Goal: Task Accomplishment & Management: Complete application form

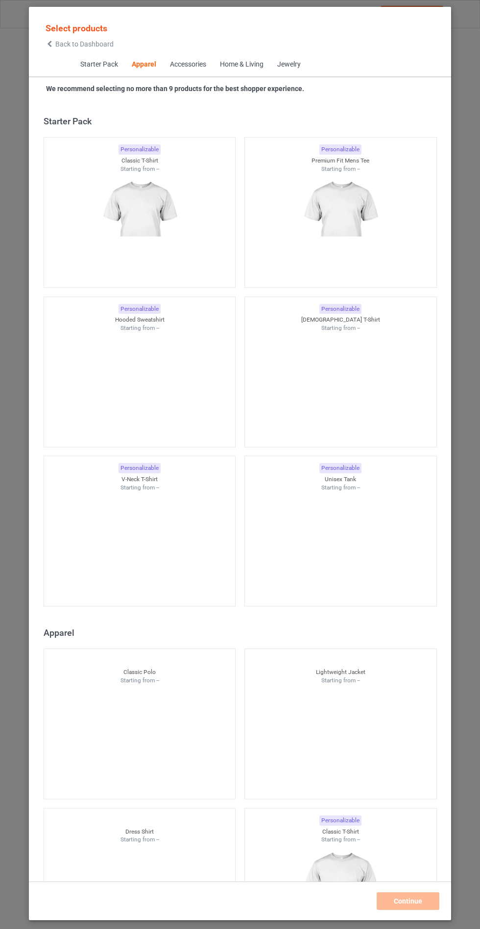
scroll to position [524, 0]
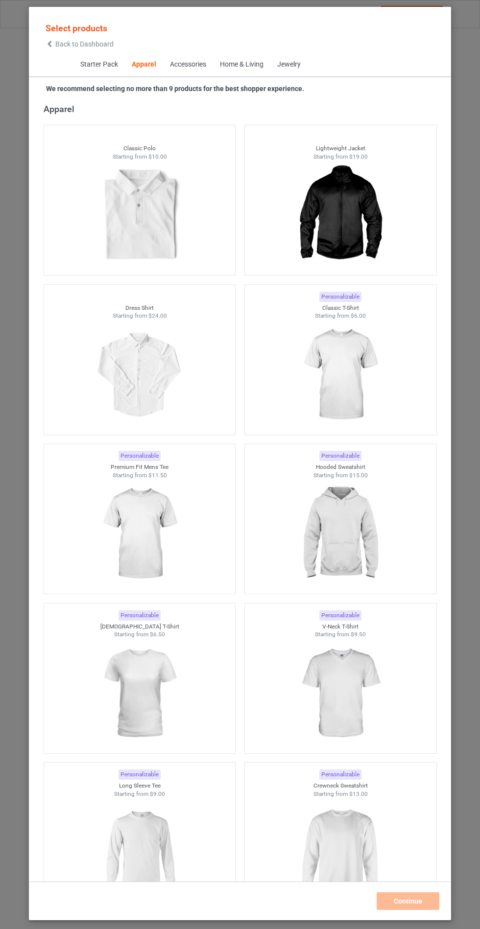
click at [363, 544] on img at bounding box center [340, 534] width 88 height 110
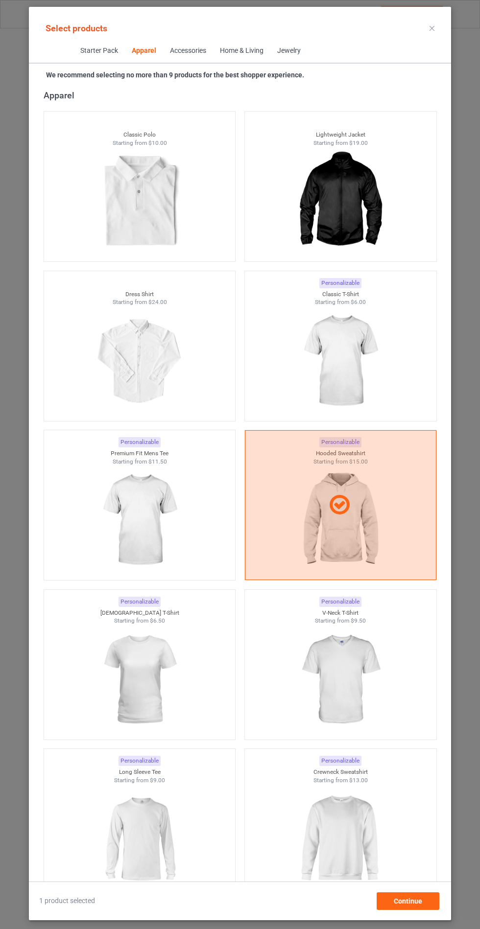
scroll to position [57, 0]
click at [422, 910] on div "Continue" at bounding box center [407, 901] width 63 height 18
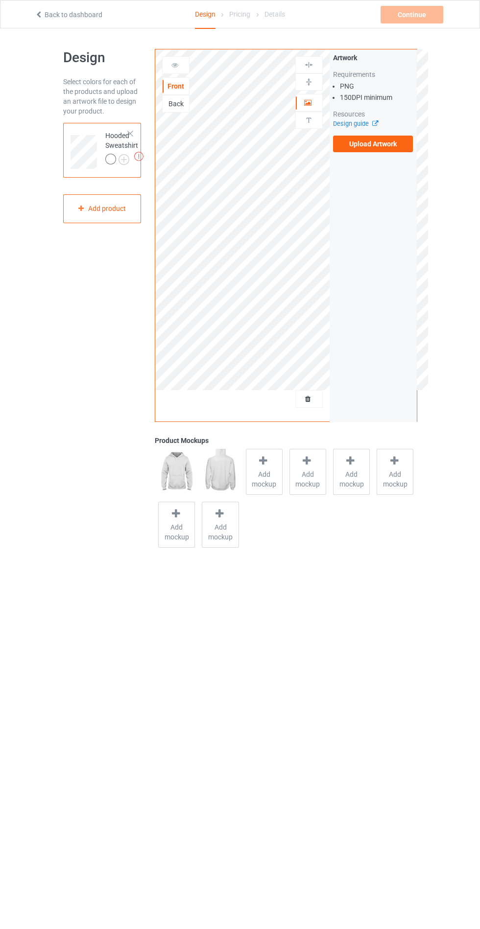
click at [387, 144] on label "Upload Artwork" at bounding box center [373, 144] width 80 height 17
click at [0, 0] on input "Upload Artwork" at bounding box center [0, 0] width 0 height 0
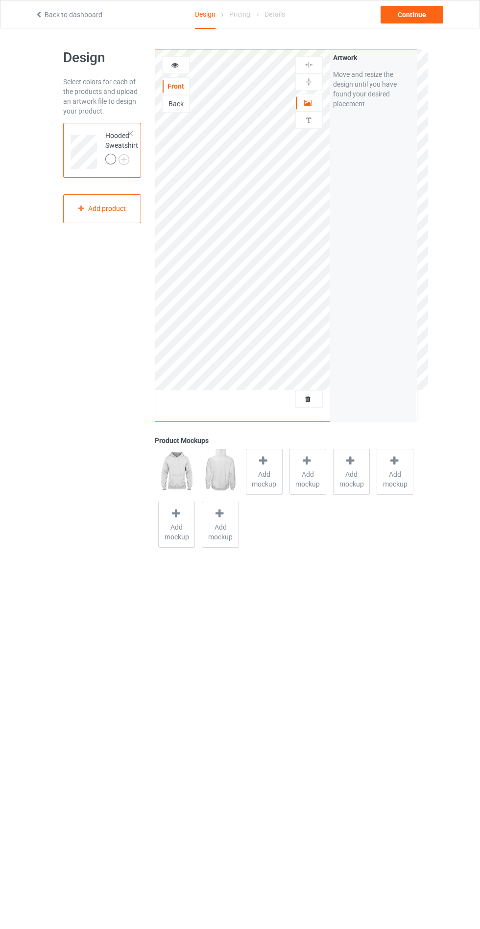
click at [249, 471] on span "Add mockup" at bounding box center [264, 479] width 36 height 20
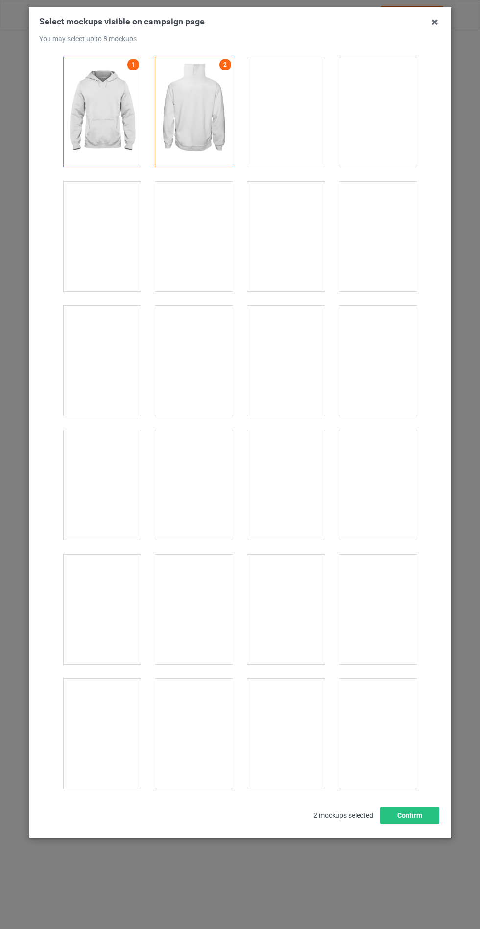
scroll to position [7901, 0]
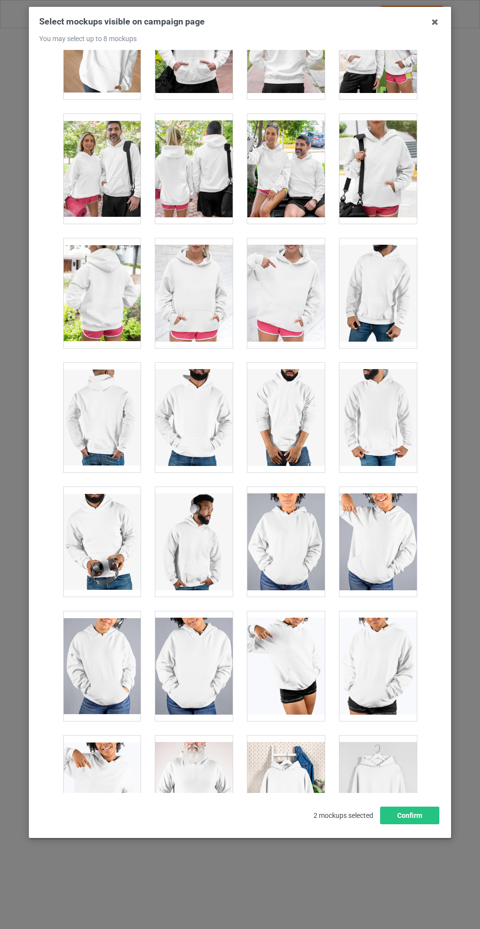
click at [181, 291] on div at bounding box center [193, 293] width 77 height 110
click at [417, 824] on button "Confirm" at bounding box center [409, 816] width 59 height 18
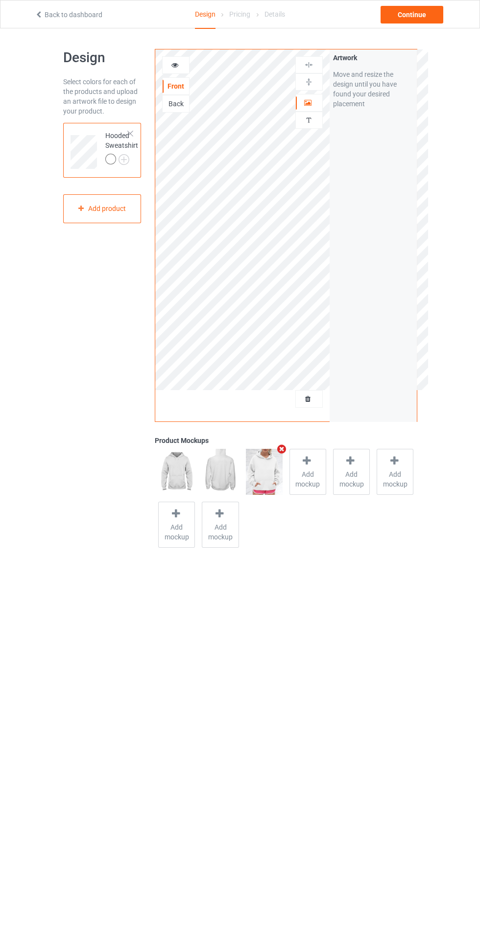
click at [0, 0] on img at bounding box center [0, 0] width 0 height 0
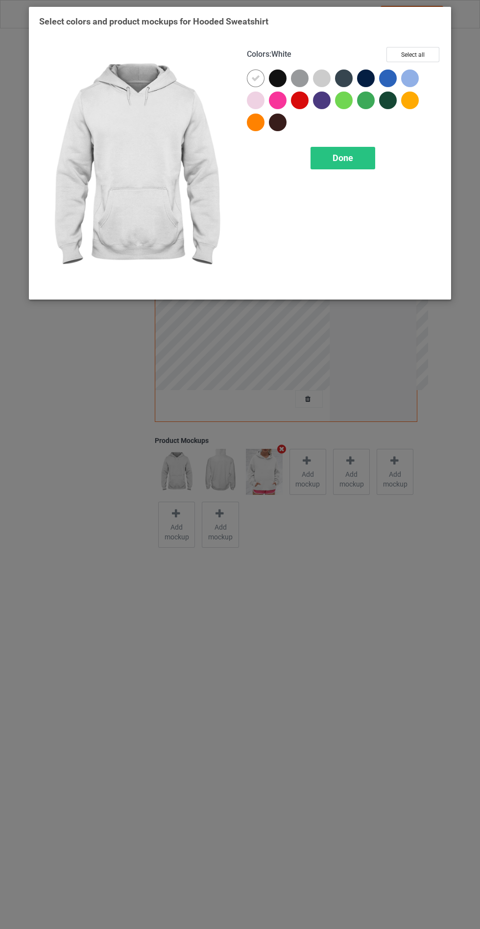
click at [270, 92] on div at bounding box center [280, 103] width 22 height 22
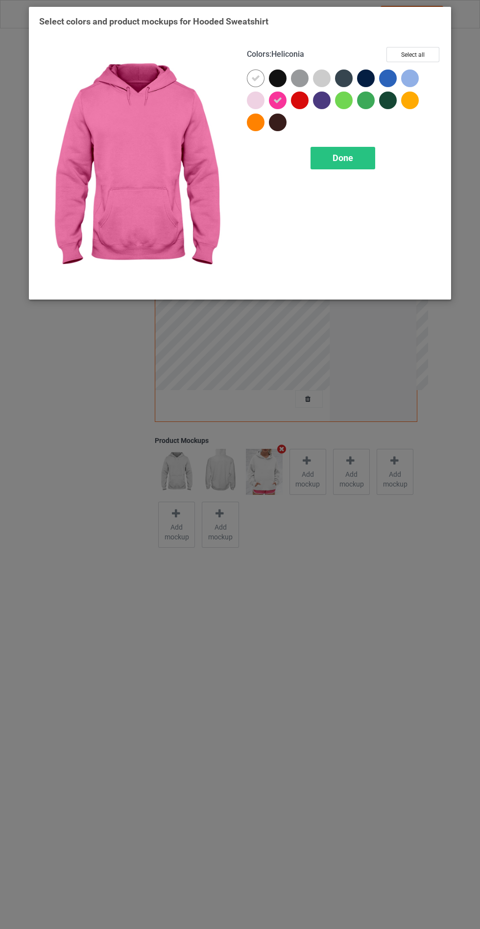
click at [276, 76] on div at bounding box center [278, 79] width 18 height 18
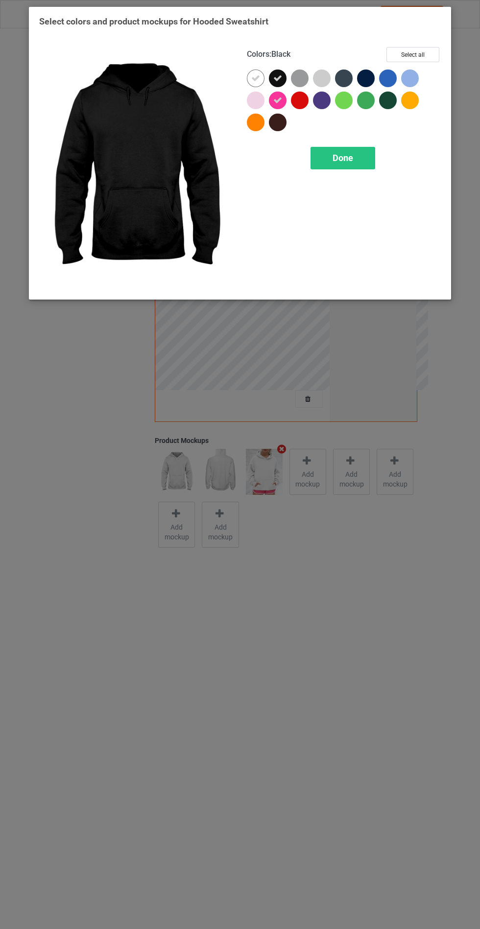
click at [279, 96] on icon at bounding box center [277, 100] width 9 height 9
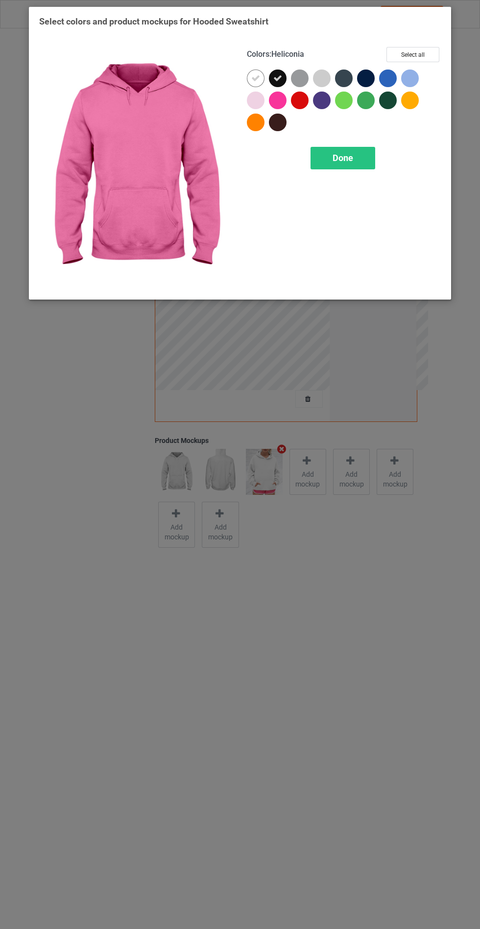
click at [303, 80] on div at bounding box center [300, 79] width 18 height 18
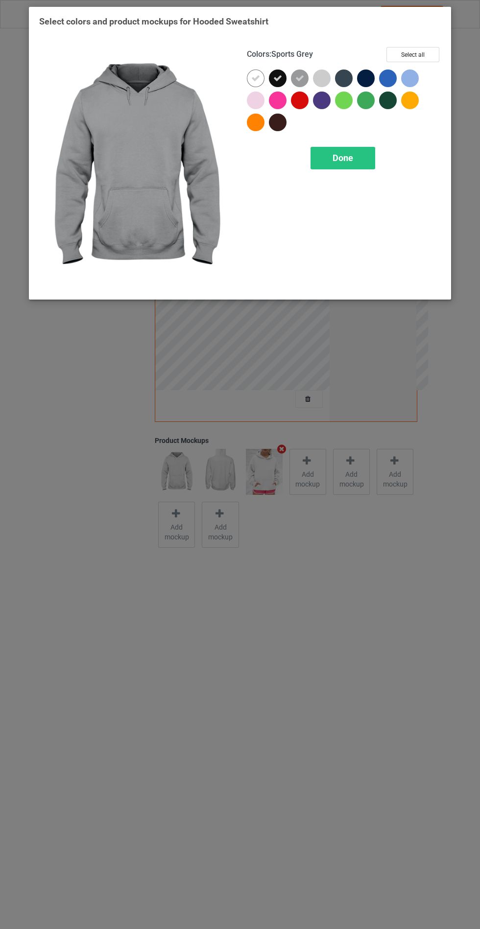
click at [340, 83] on div at bounding box center [344, 79] width 18 height 18
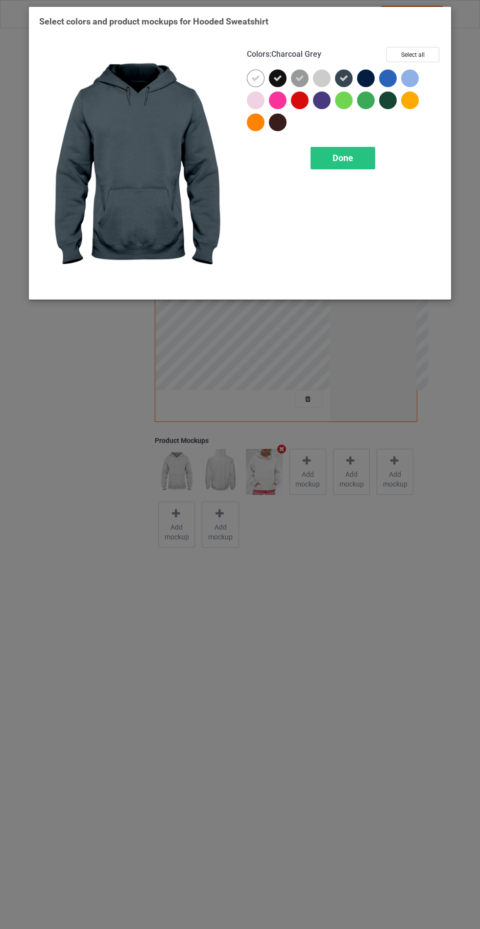
click at [364, 83] on div at bounding box center [366, 79] width 18 height 18
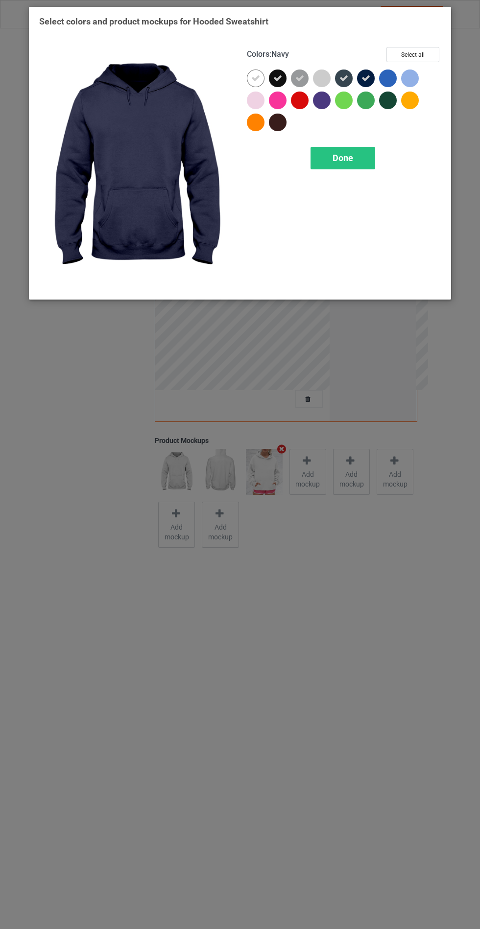
click at [320, 95] on div at bounding box center [322, 101] width 18 height 18
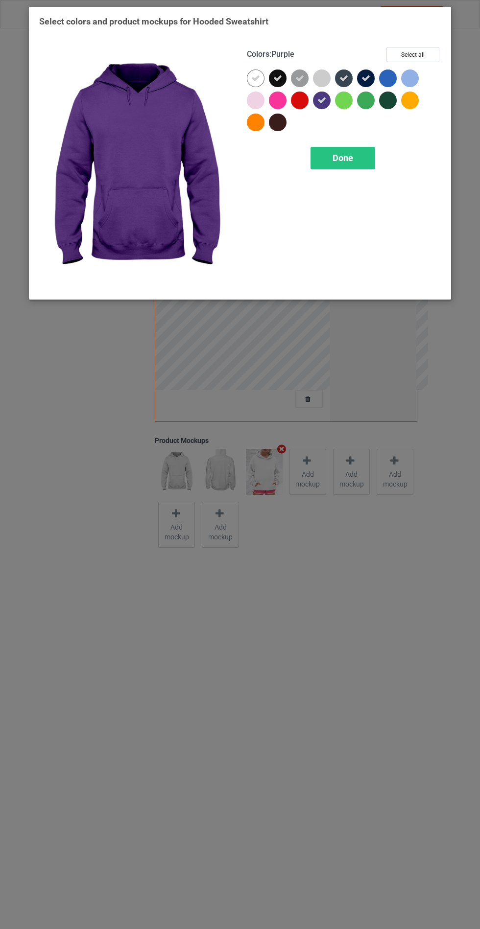
click at [273, 122] on div at bounding box center [278, 123] width 18 height 18
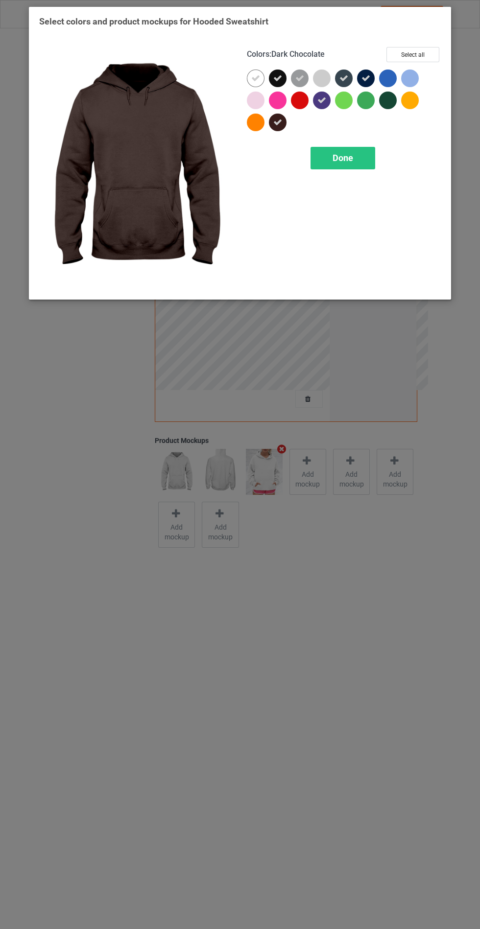
click at [335, 162] on span "Done" at bounding box center [342, 158] width 21 height 10
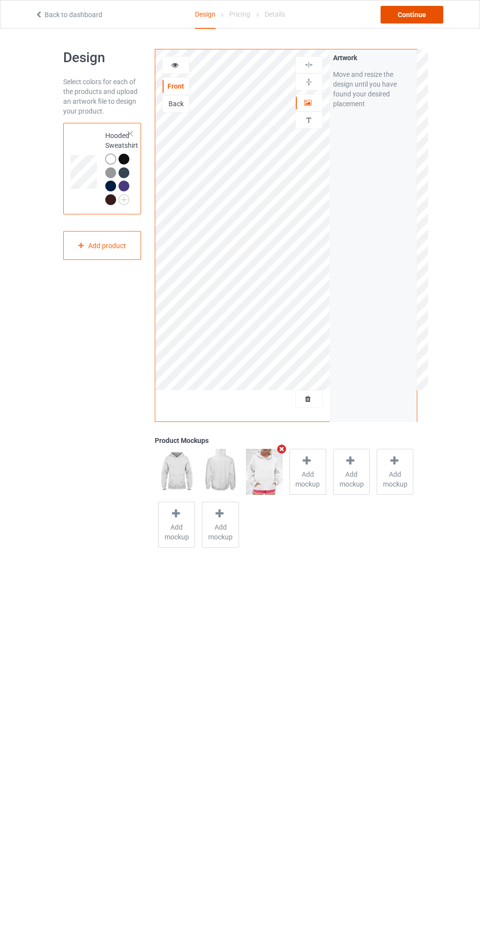
click at [397, 17] on div "Continue" at bounding box center [411, 15] width 63 height 18
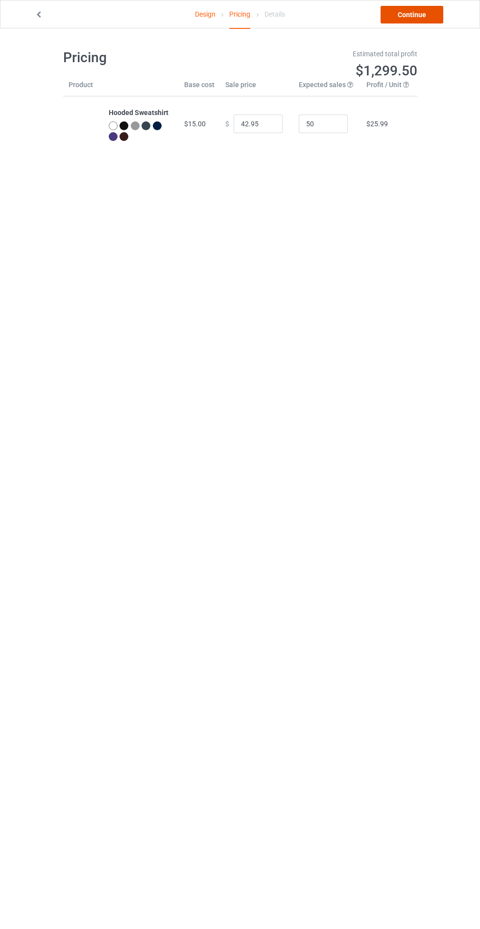
click at [415, 14] on link "Continue" at bounding box center [411, 15] width 63 height 18
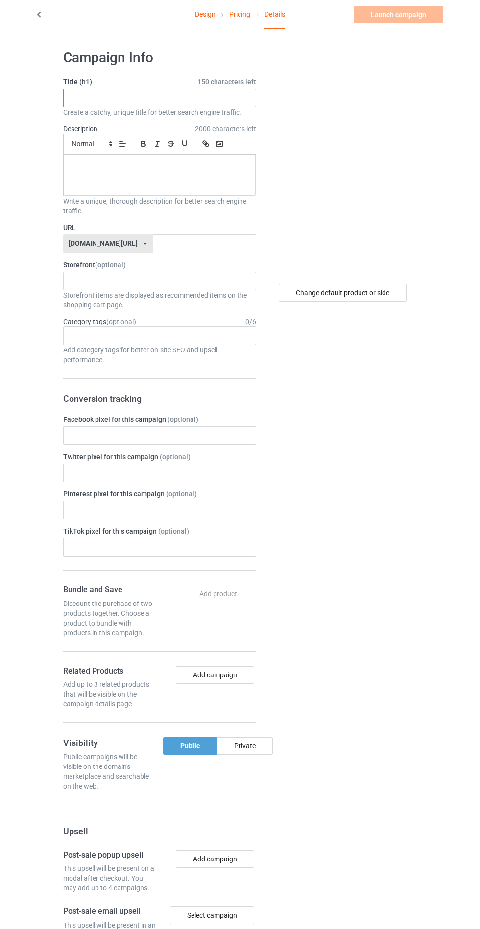
click at [178, 97] on input "text" at bounding box center [159, 98] width 193 height 19
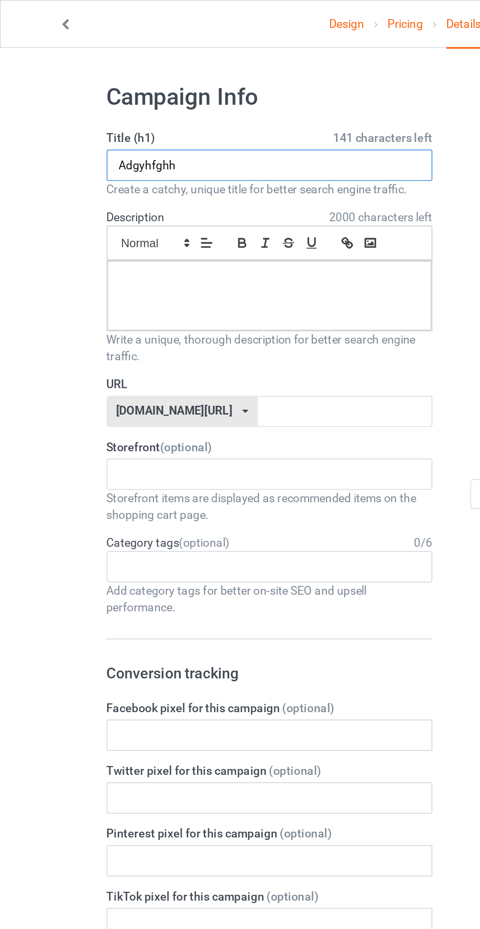
type input "Adgyhfghh"
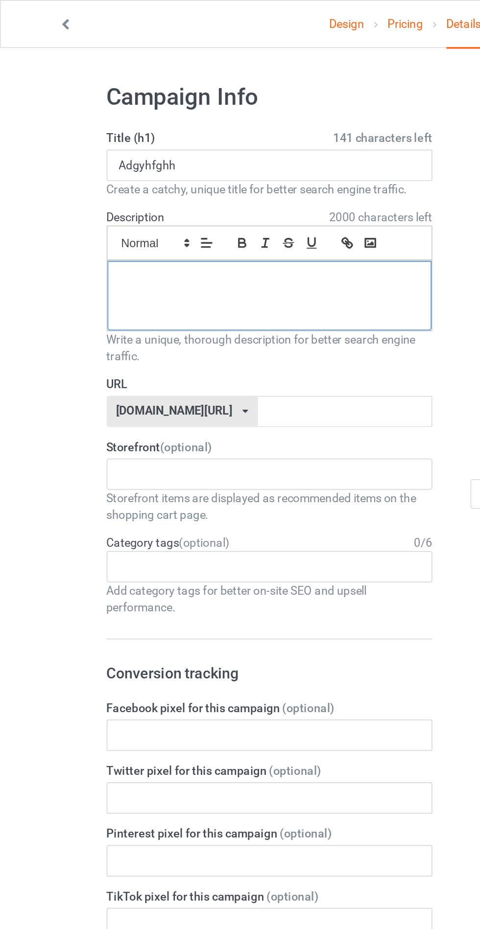
click at [156, 160] on div at bounding box center [160, 175] width 192 height 41
click at [176, 230] on label "URL" at bounding box center [159, 228] width 193 height 10
click at [176, 471] on input "text" at bounding box center [159, 473] width 193 height 19
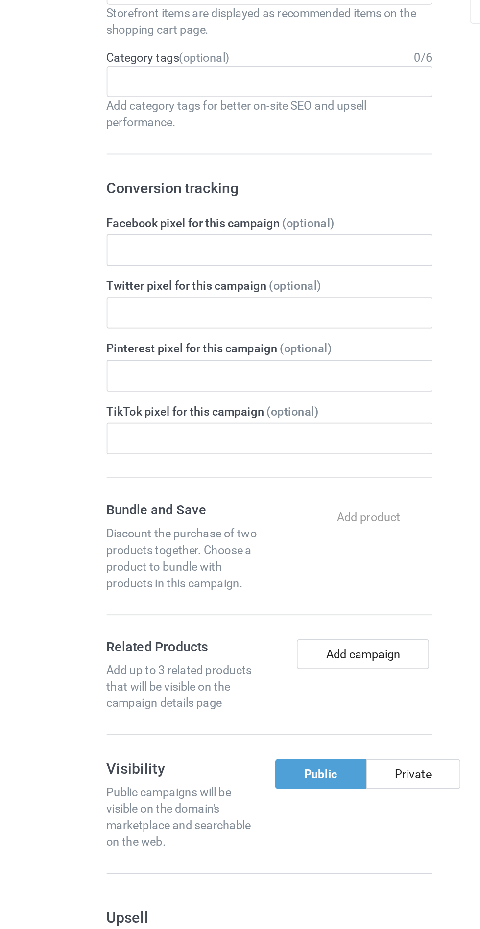
click at [177, 528] on span "(optional)" at bounding box center [173, 531] width 31 height 8
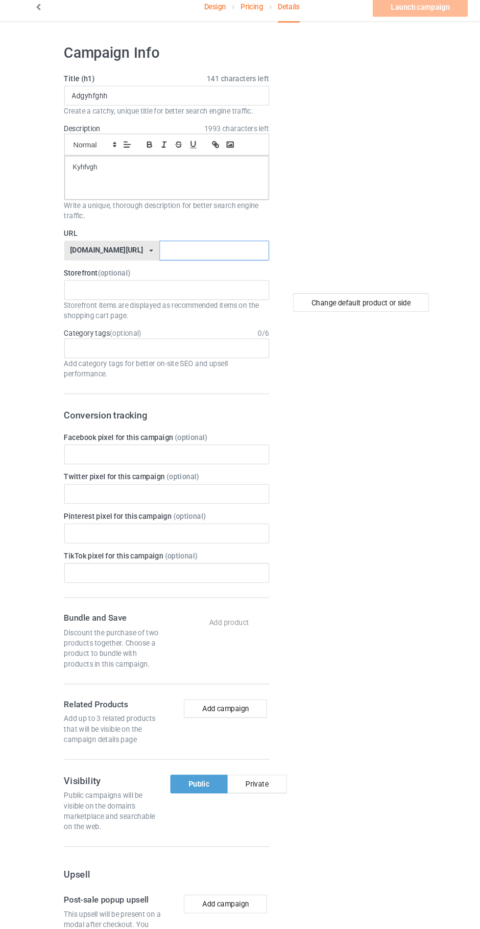
click at [198, 242] on input "text" at bounding box center [204, 243] width 103 height 19
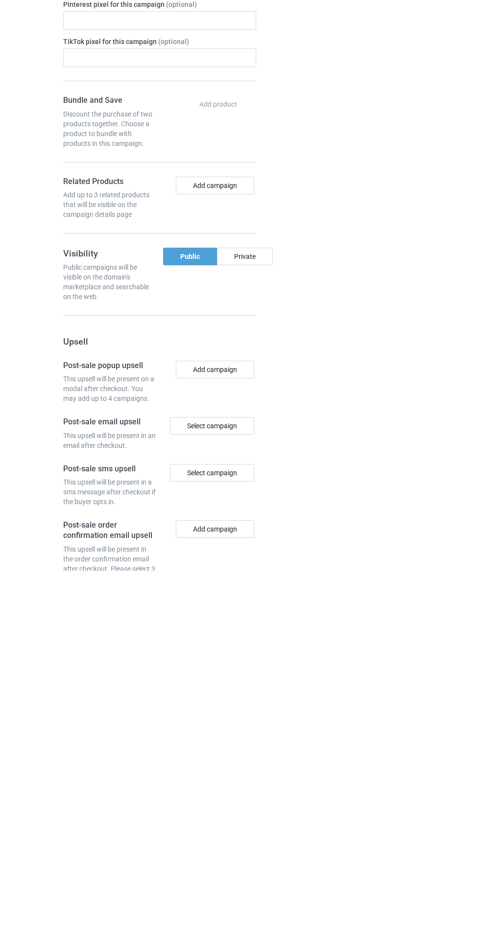
scroll to position [134, 0]
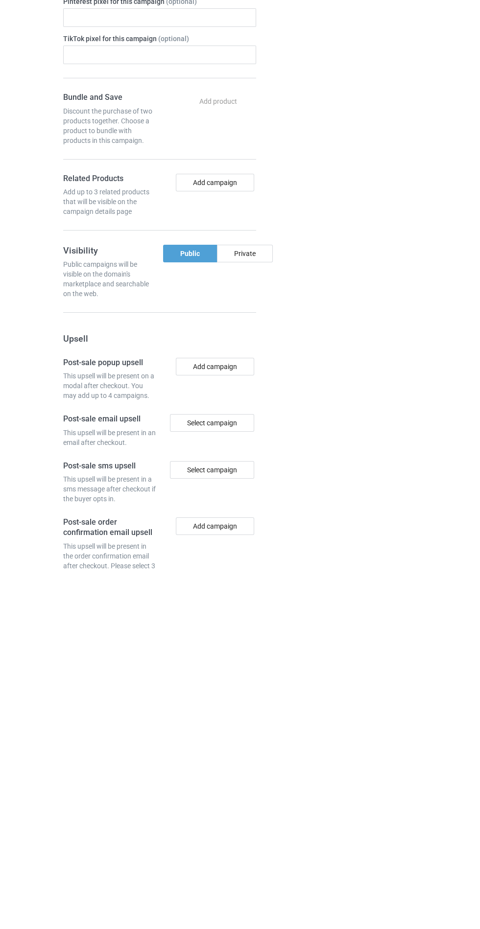
type input "Hthfghjk"
click at [254, 612] on div "Private" at bounding box center [245, 612] width 56 height 18
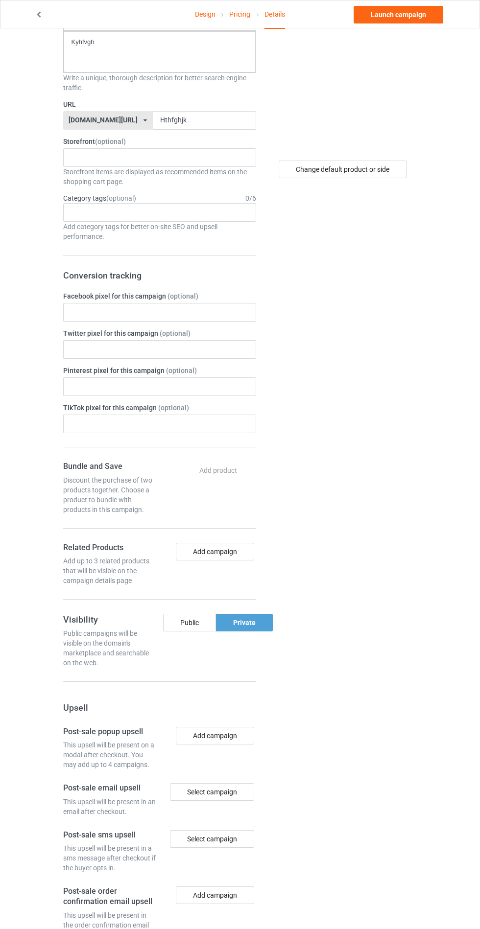
scroll to position [0, 0]
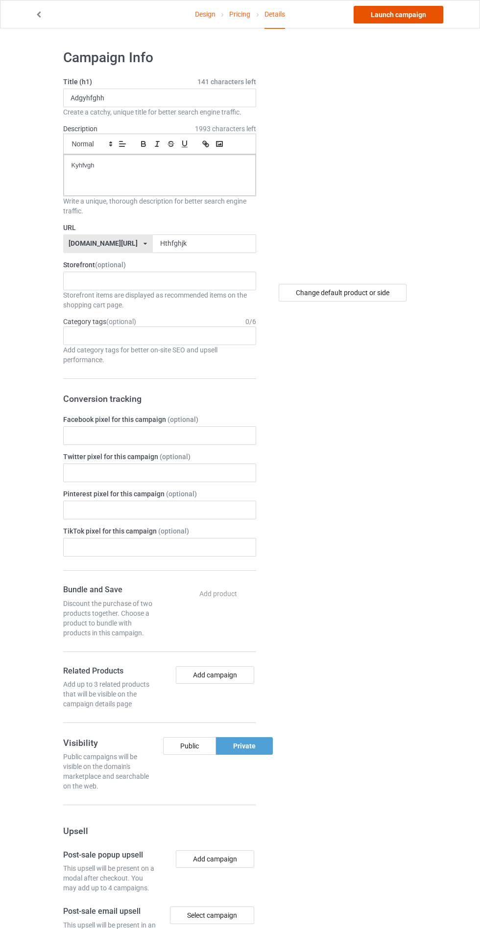
click at [403, 14] on link "Launch campaign" at bounding box center [398, 15] width 90 height 18
